Goal: Task Accomplishment & Management: Use online tool/utility

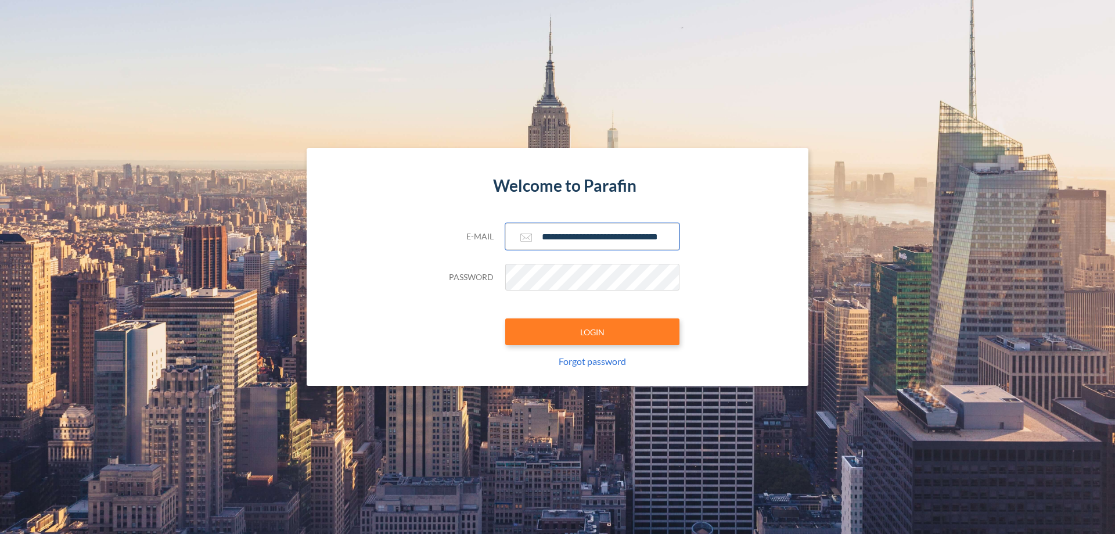
type input "**********"
click at [592, 332] on button "LOGIN" at bounding box center [592, 331] width 174 height 27
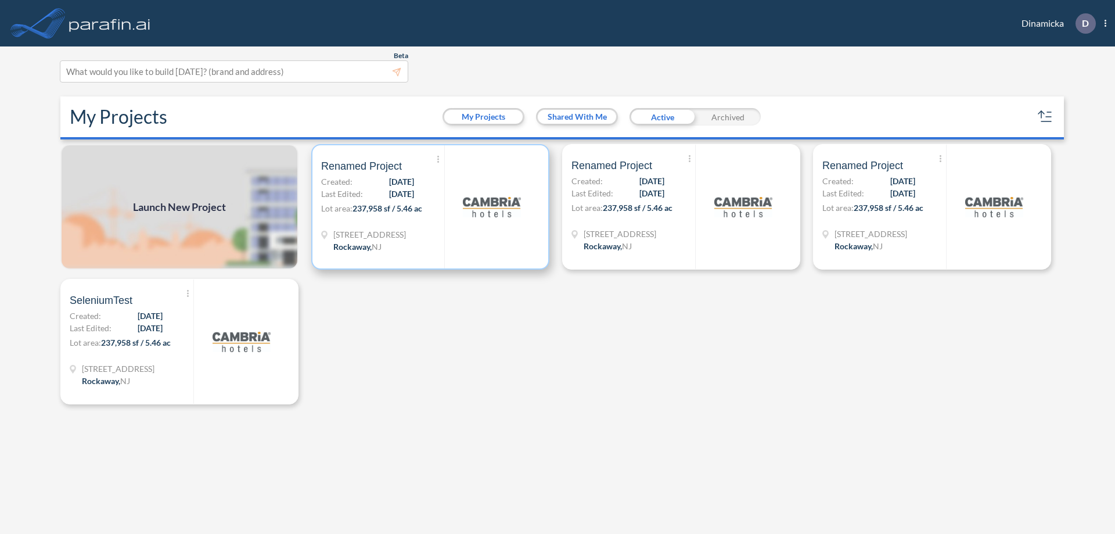
scroll to position [3, 0]
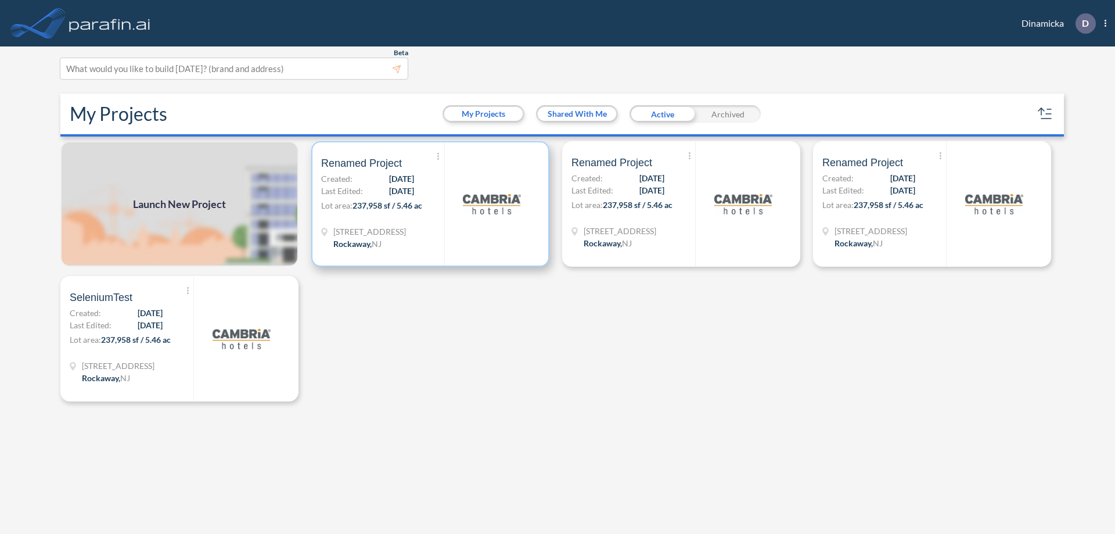
click at [430, 204] on p "Lot area: 237,958 sf / 5.46 ac" at bounding box center [382, 207] width 123 height 17
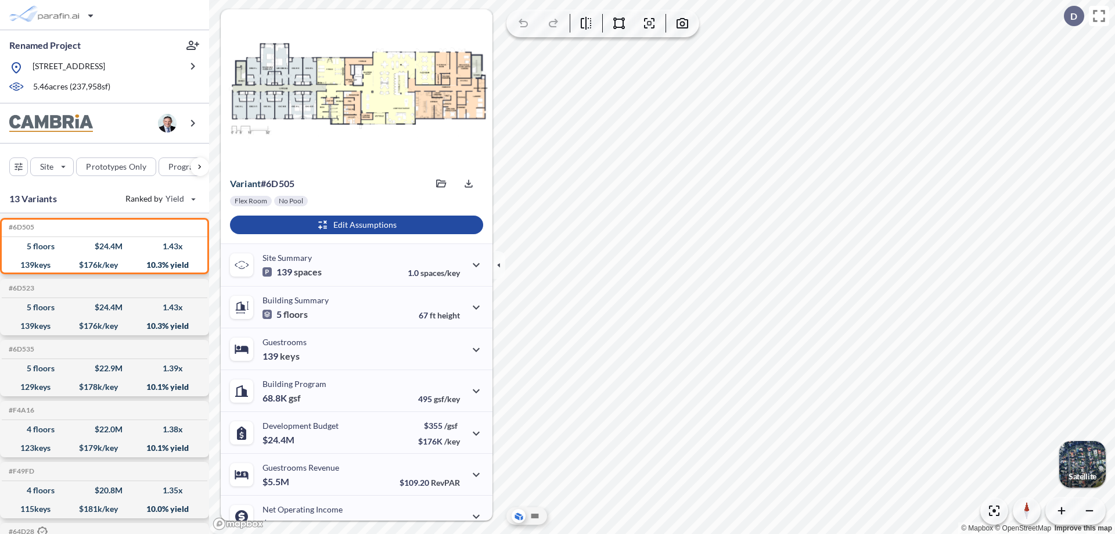
scroll to position [59, 0]
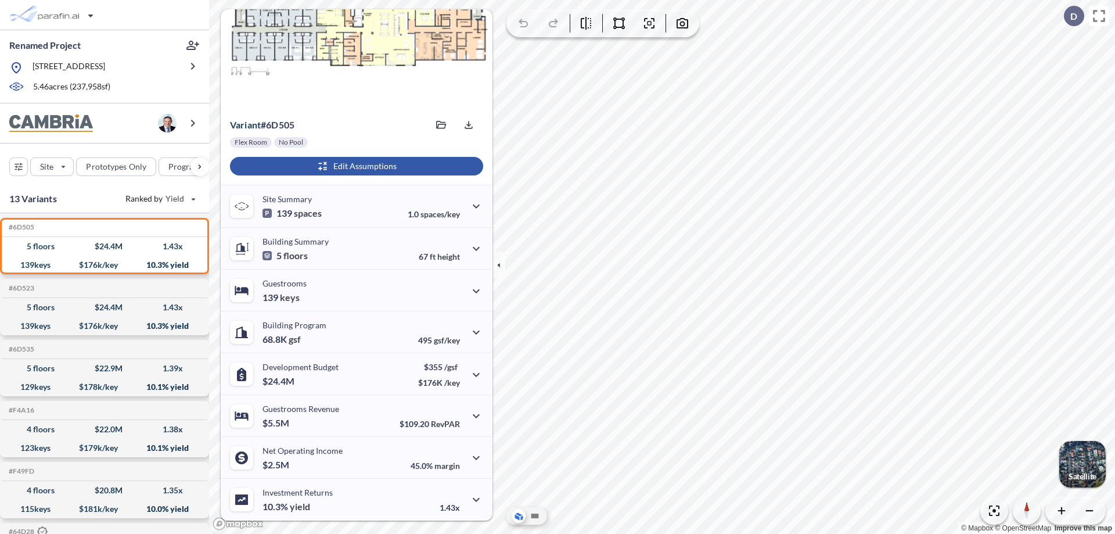
click at [355, 166] on div "button" at bounding box center [356, 166] width 253 height 19
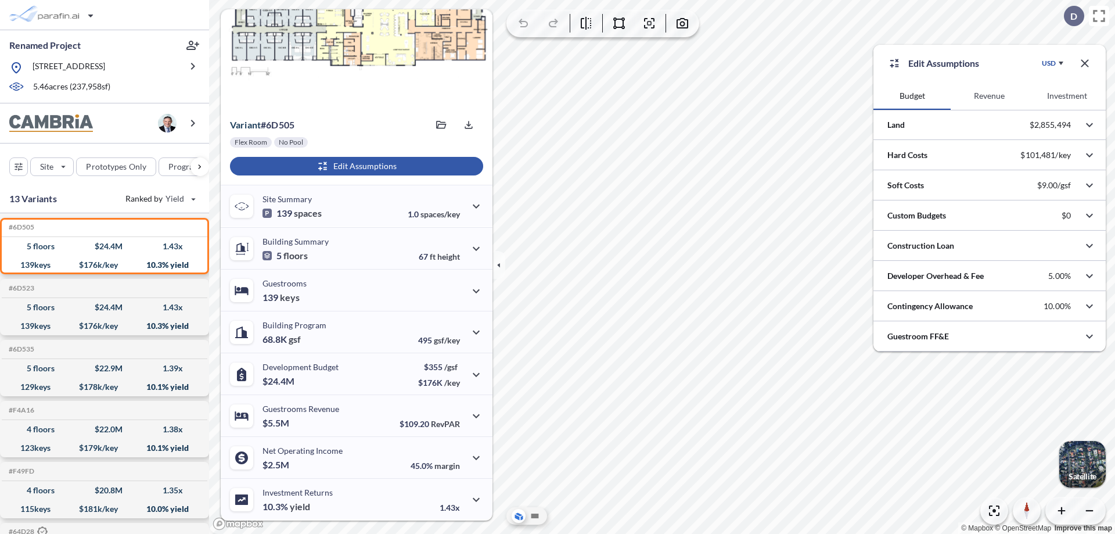
click at [989, 96] on button "Revenue" at bounding box center [989, 96] width 77 height 28
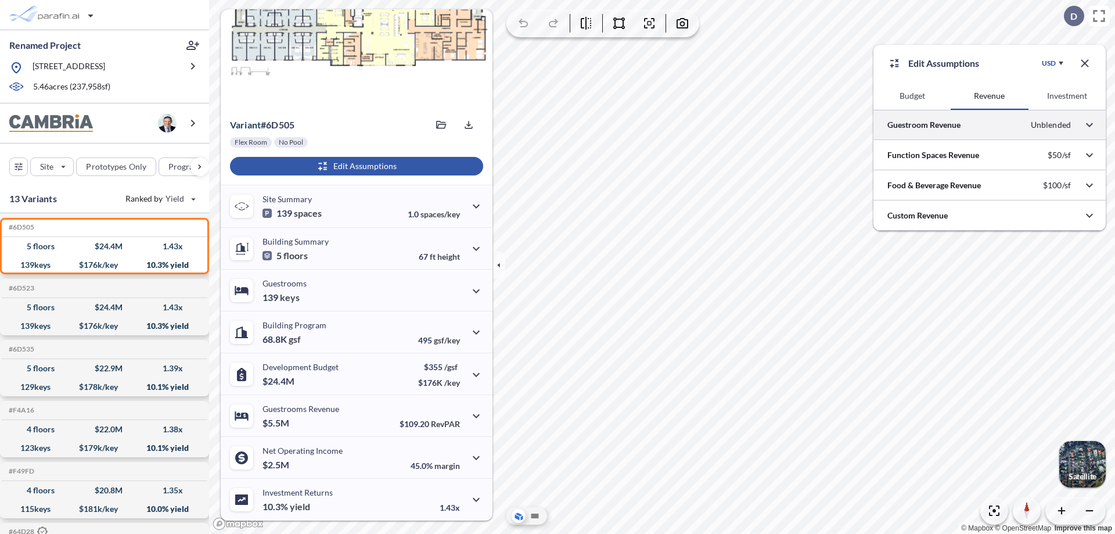
click at [990, 125] on div at bounding box center [990, 125] width 232 height 30
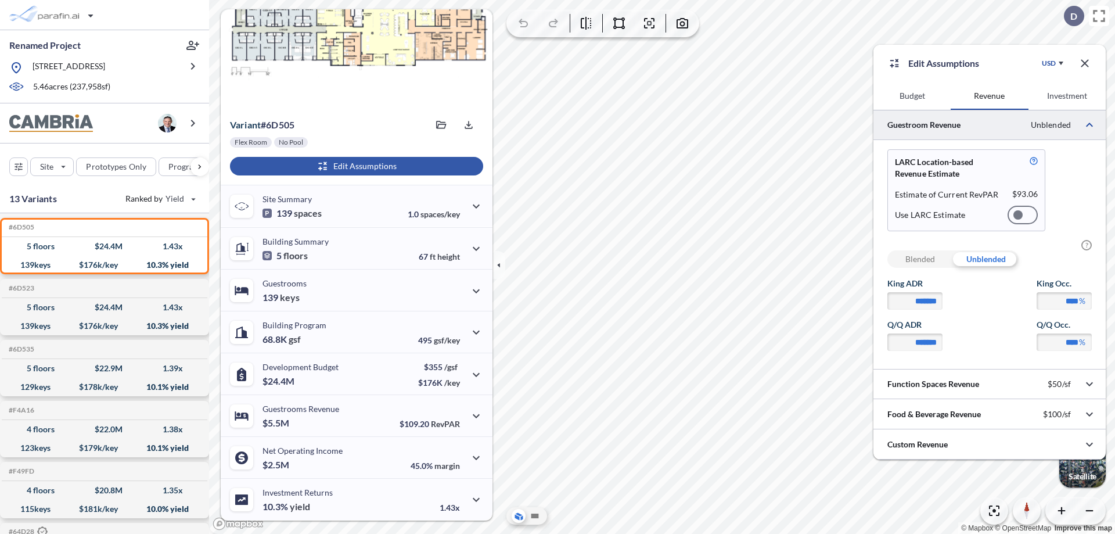
click at [1023, 215] on div at bounding box center [1023, 215] width 30 height 19
